Goal: Find contact information: Find contact information

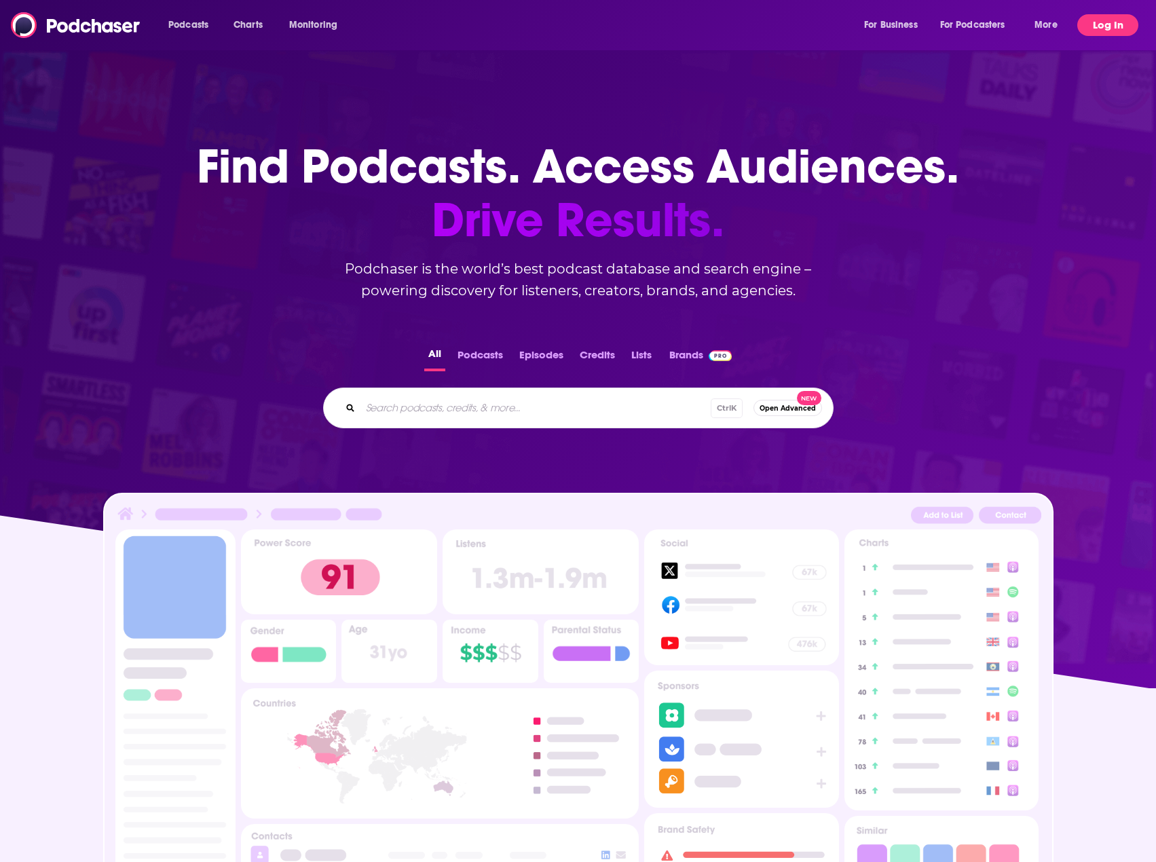
click at [1115, 26] on button "Log In" at bounding box center [1107, 25] width 61 height 22
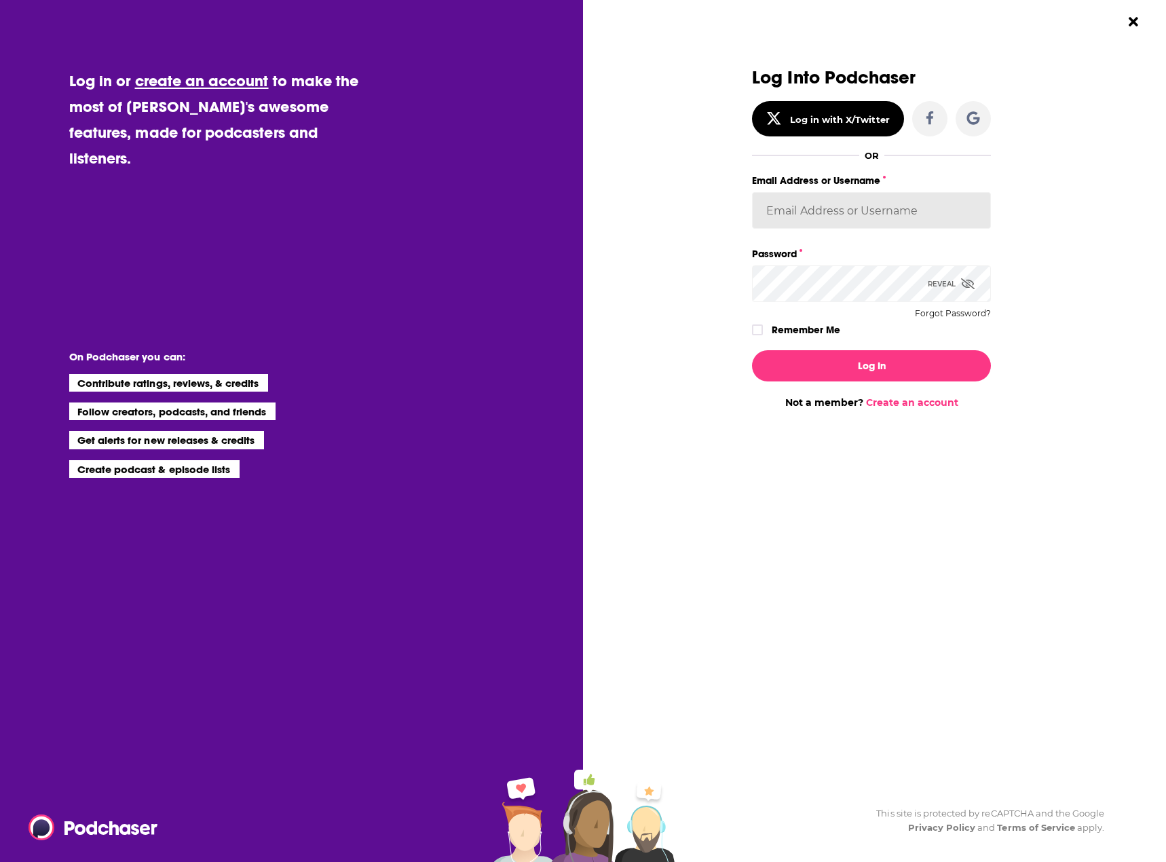
click at [832, 223] on input "Email Address or Username" at bounding box center [871, 210] width 239 height 37
type input "gmalloy"
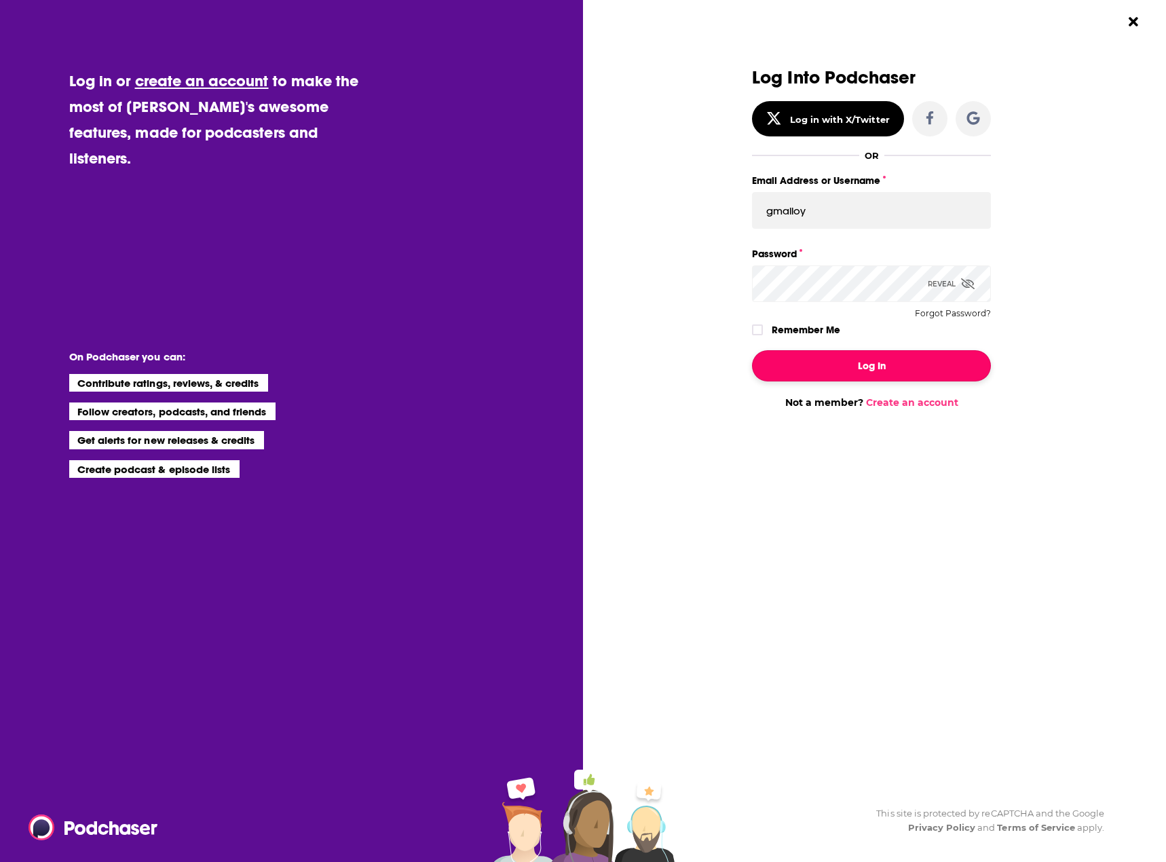
click at [897, 373] on button "Log In" at bounding box center [871, 365] width 239 height 31
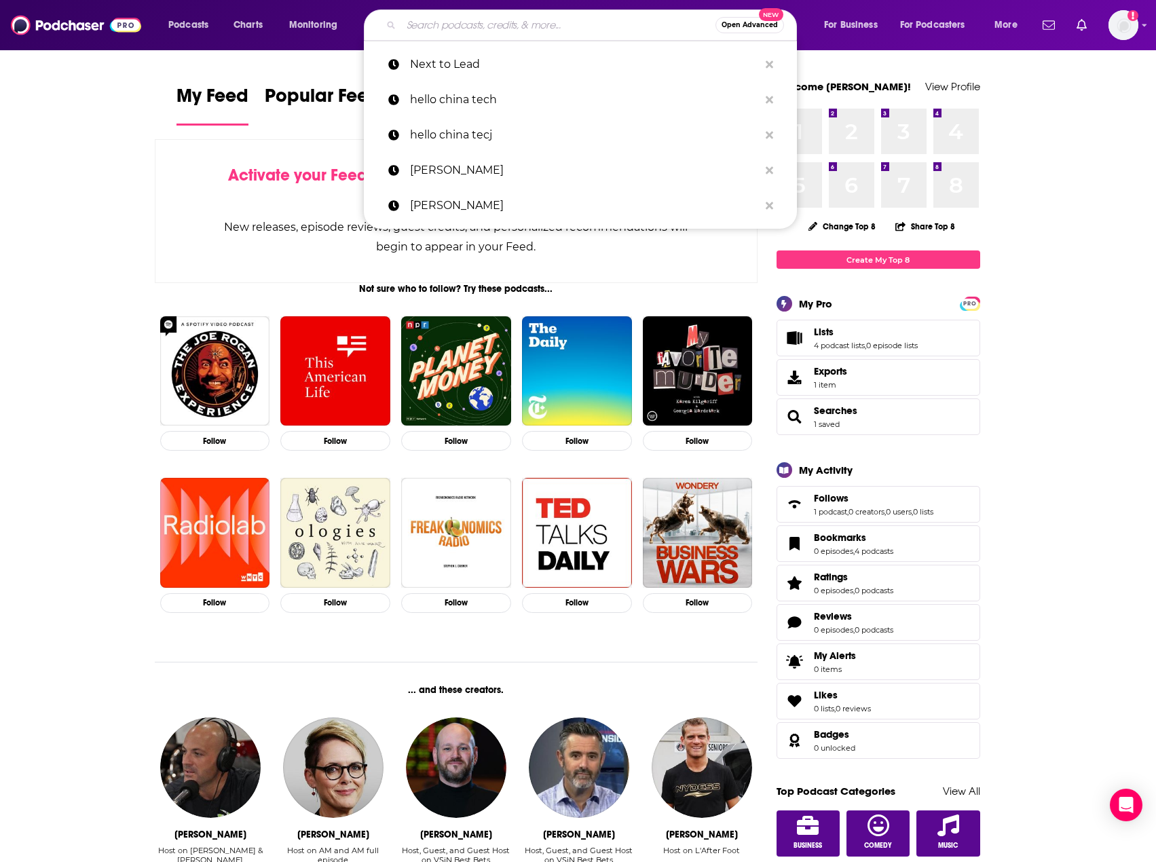
click at [441, 20] on input "Search podcasts, credits, & more..." at bounding box center [558, 25] width 314 height 22
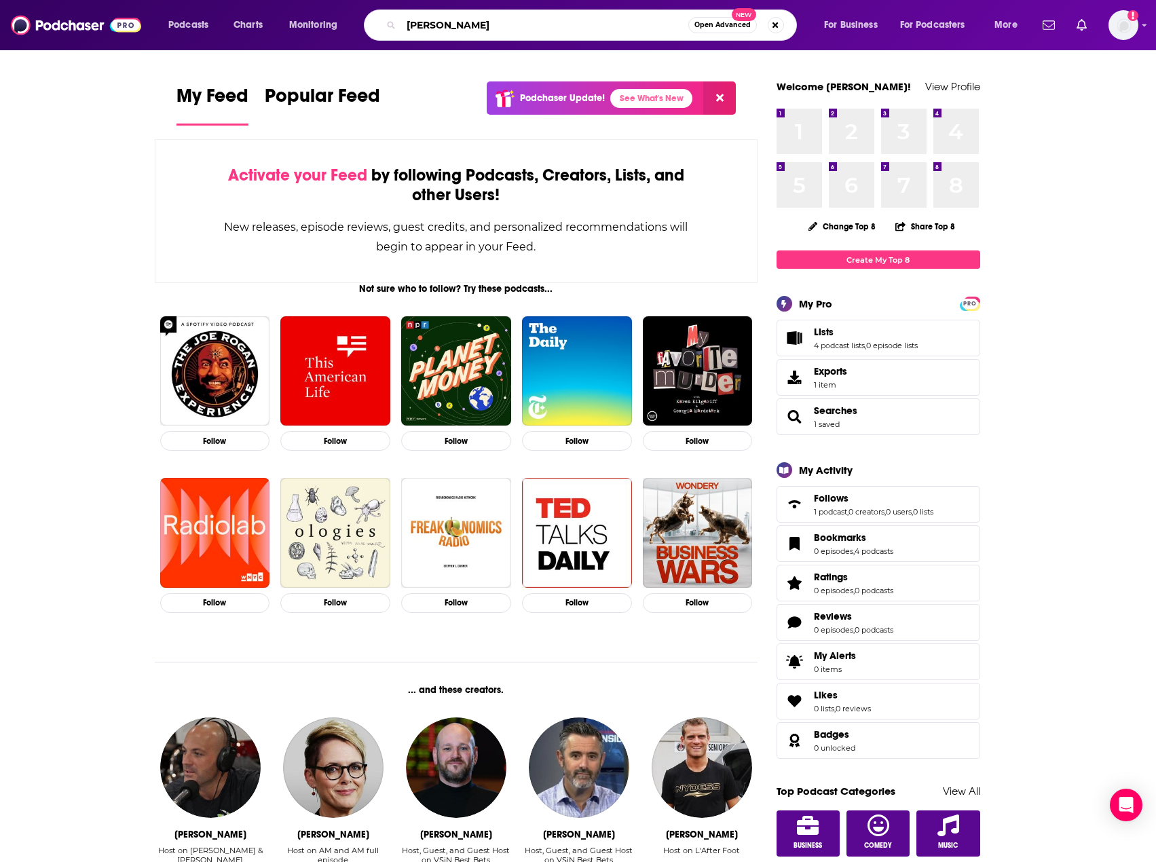
type input "[PERSON_NAME]"
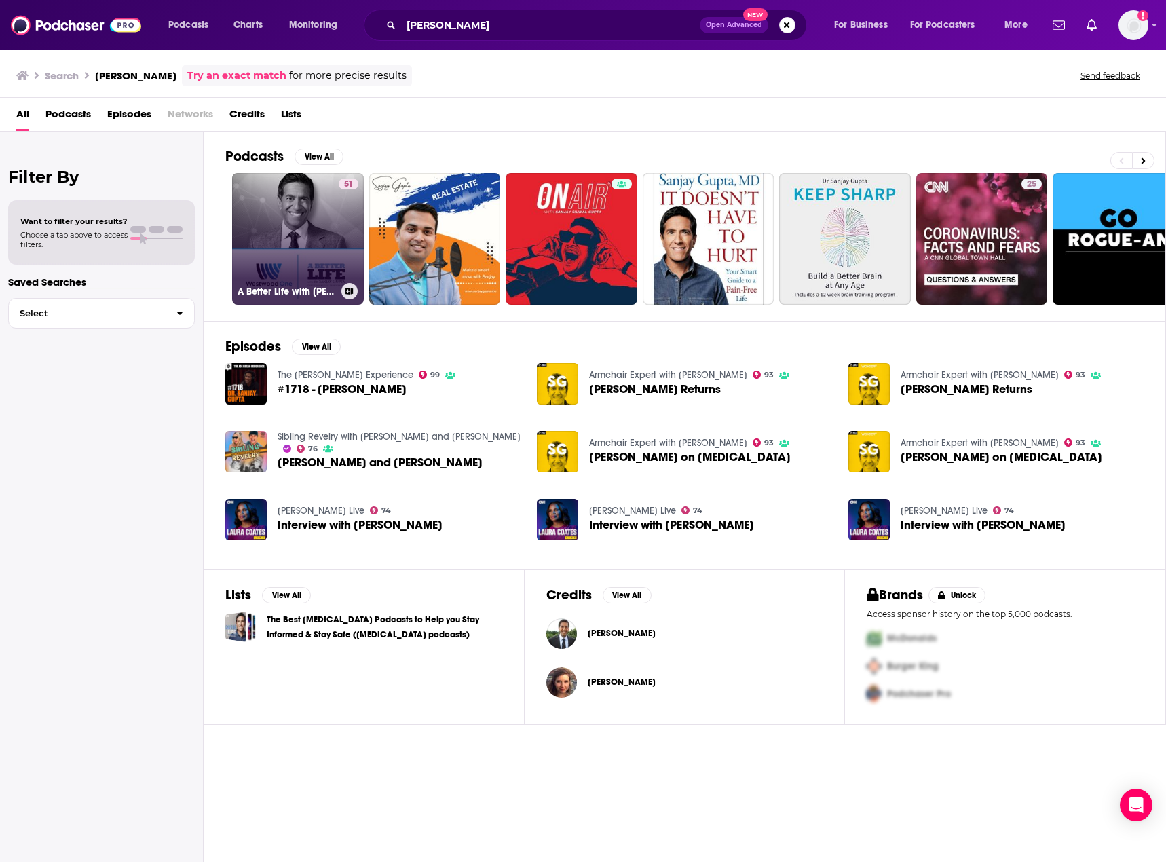
click at [293, 203] on link "51 A Better Life with [PERSON_NAME]" at bounding box center [298, 239] width 132 height 132
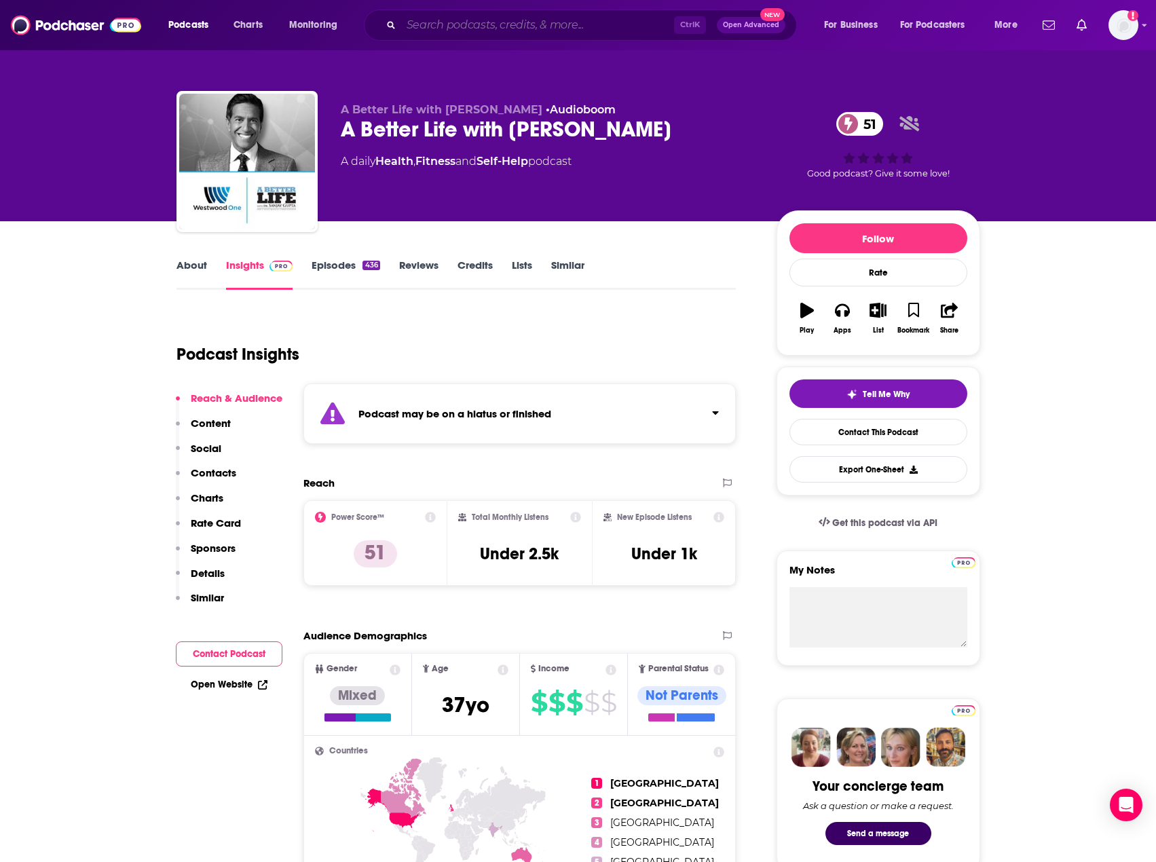
click at [466, 18] on input "Search podcasts, credits, & more..." at bounding box center [537, 25] width 273 height 22
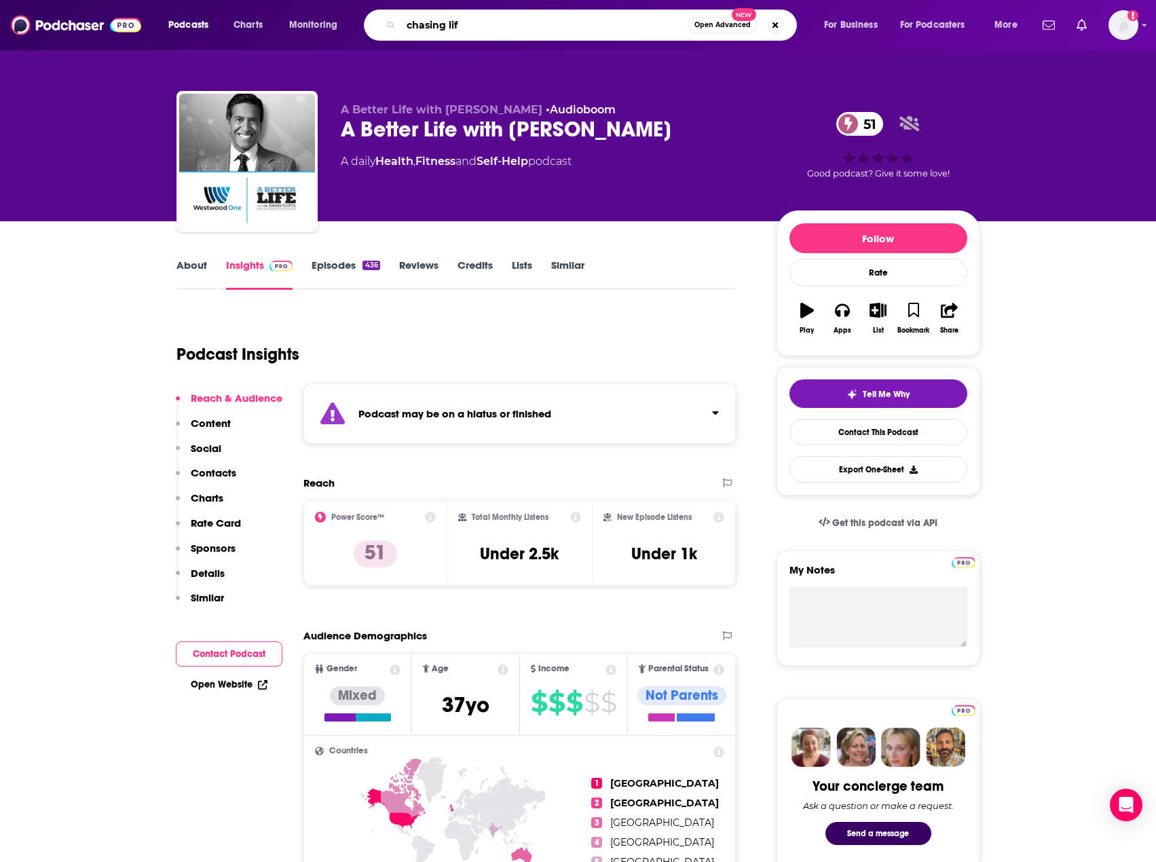
type input "chasing life"
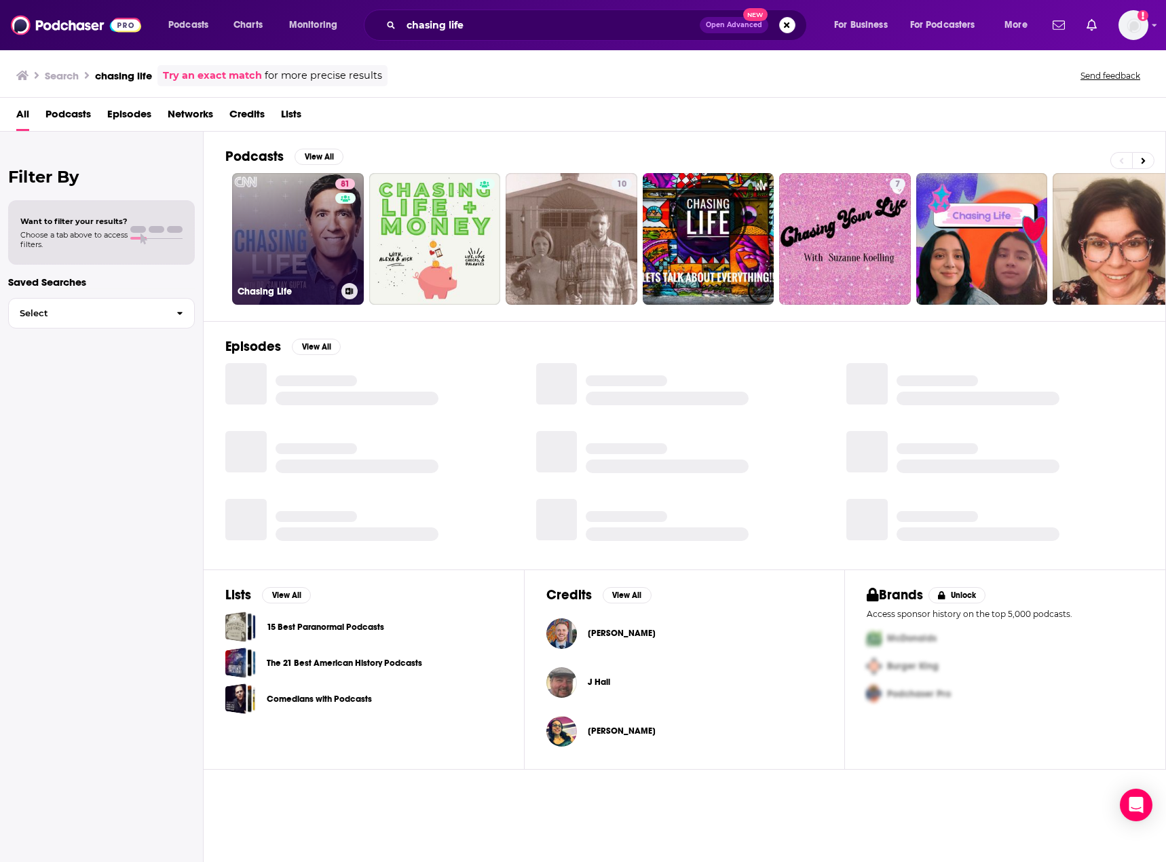
click at [279, 210] on link "81 Chasing Life" at bounding box center [298, 239] width 132 height 132
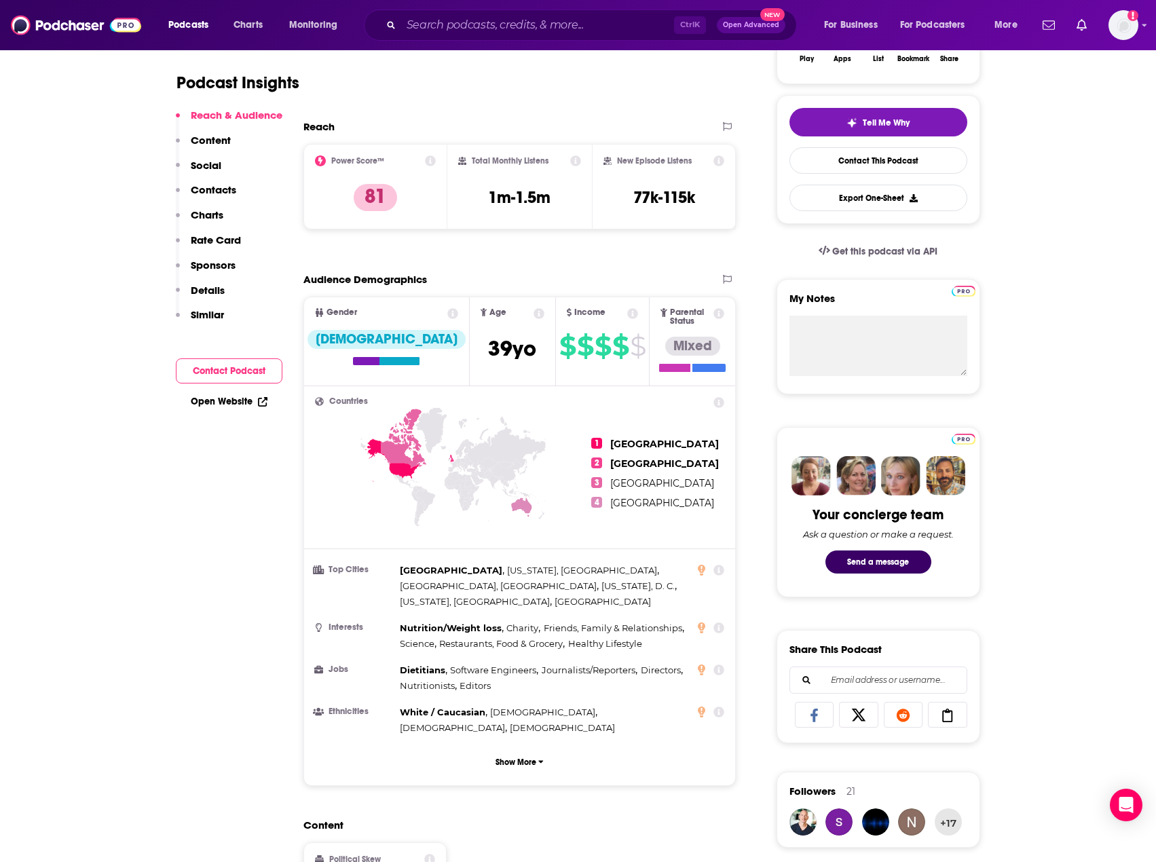
click at [210, 191] on p "Contacts" at bounding box center [213, 189] width 45 height 13
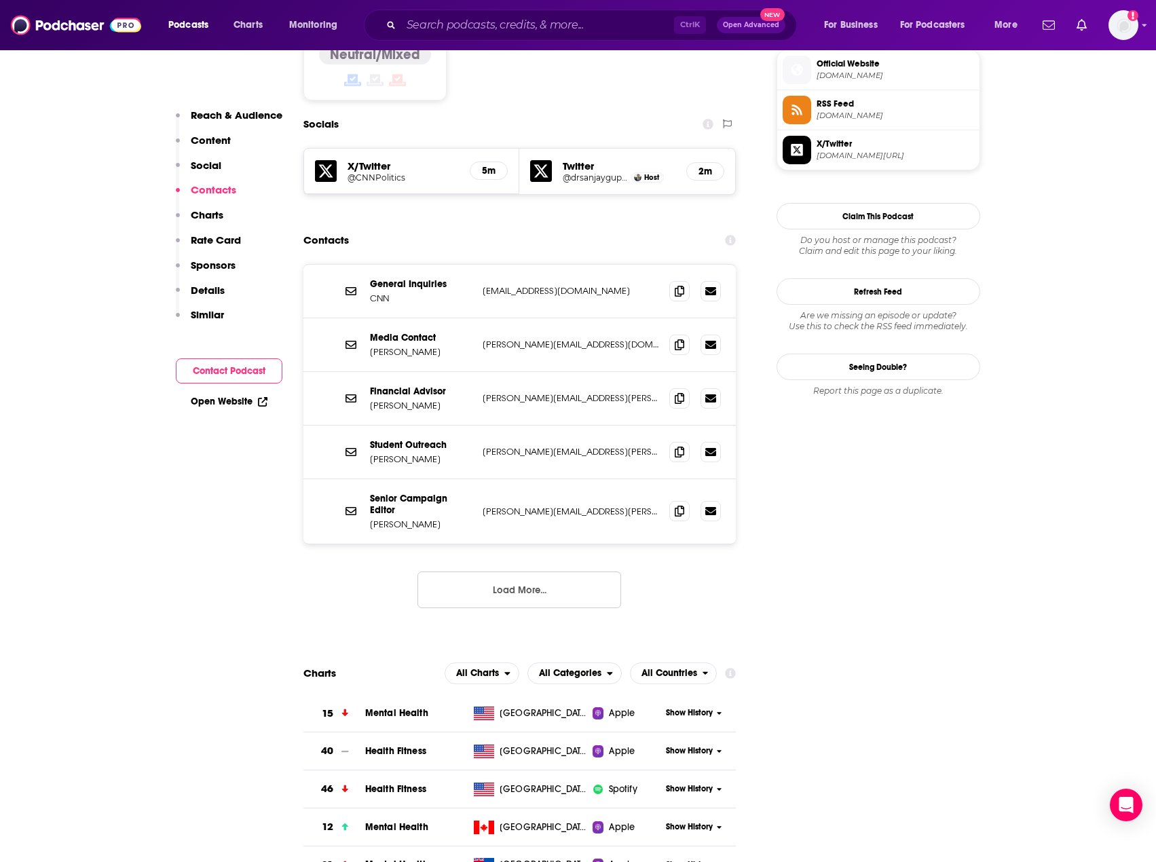
scroll to position [1103, 0]
drag, startPoint x: 496, startPoint y: 558, endPoint x: 455, endPoint y: 605, distance: 62.5
click at [496, 571] on button "Load More..." at bounding box center [519, 589] width 204 height 37
